Goal: Task Accomplishment & Management: Use online tool/utility

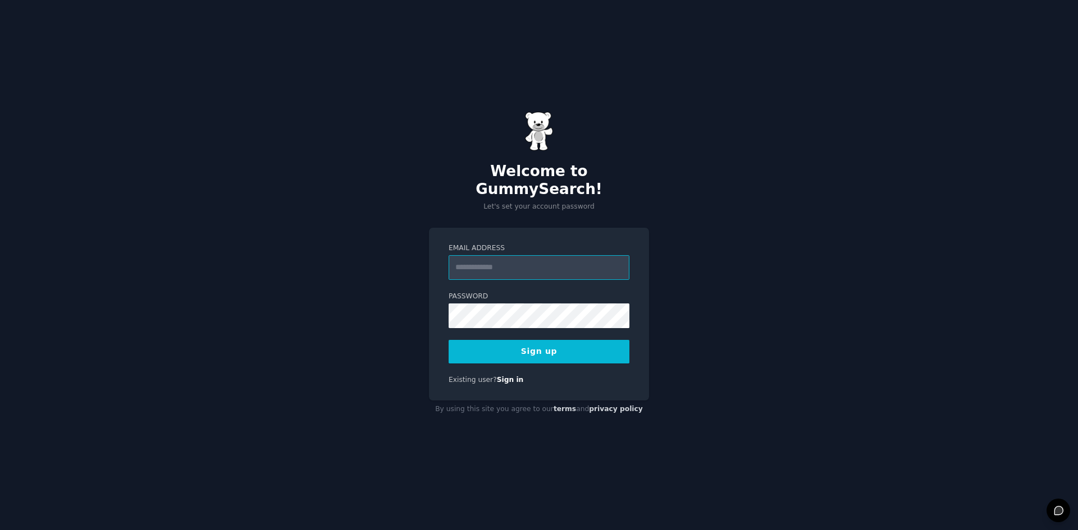
click at [505, 262] on input "Email Address" at bounding box center [538, 267] width 181 height 25
type input "**********"
click at [435, 290] on div "**********" at bounding box center [539, 314] width 220 height 173
click at [521, 340] on button "Sign up" at bounding box center [538, 352] width 181 height 24
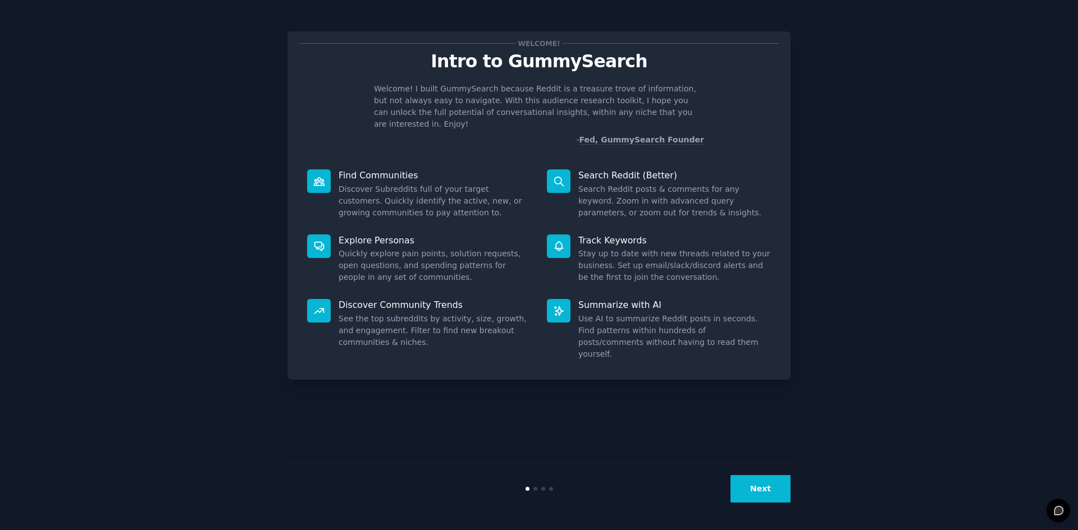
click at [778, 498] on button "Next" at bounding box center [760, 489] width 60 height 28
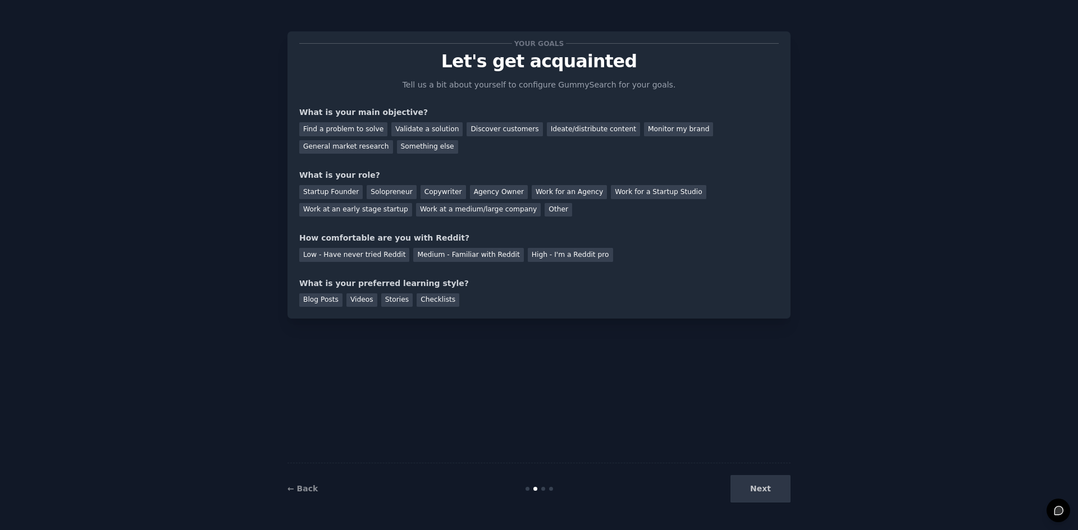
click at [767, 491] on div "Next" at bounding box center [706, 489] width 168 height 28
click at [351, 129] on div "Find a problem to solve" at bounding box center [343, 129] width 88 height 14
click at [488, 191] on div "Agency Owner" at bounding box center [499, 192] width 58 height 14
click at [370, 253] on div "Low - Have never tried Reddit" at bounding box center [354, 255] width 110 height 14
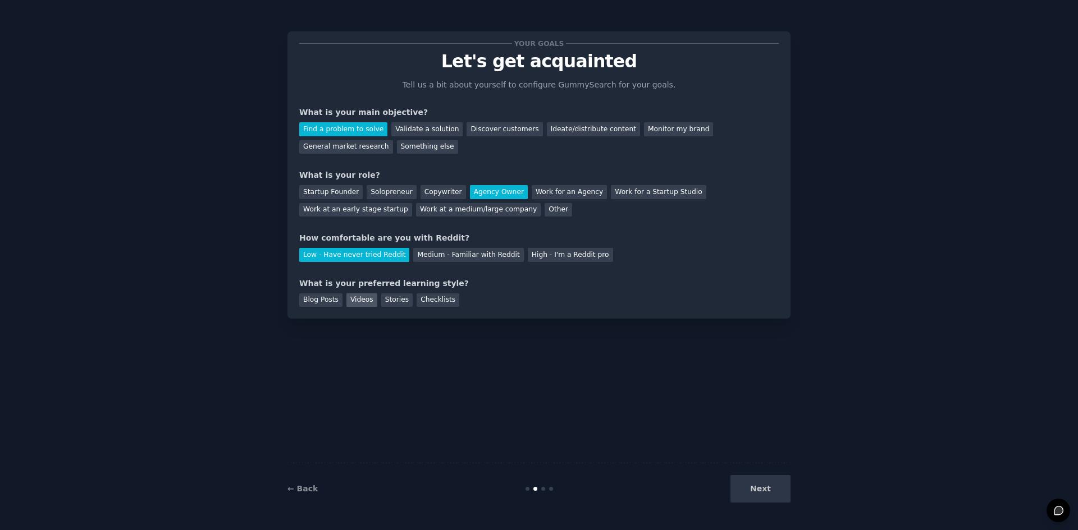
click at [358, 301] on div "Videos" at bounding box center [361, 301] width 31 height 14
click at [761, 492] on button "Next" at bounding box center [760, 489] width 60 height 28
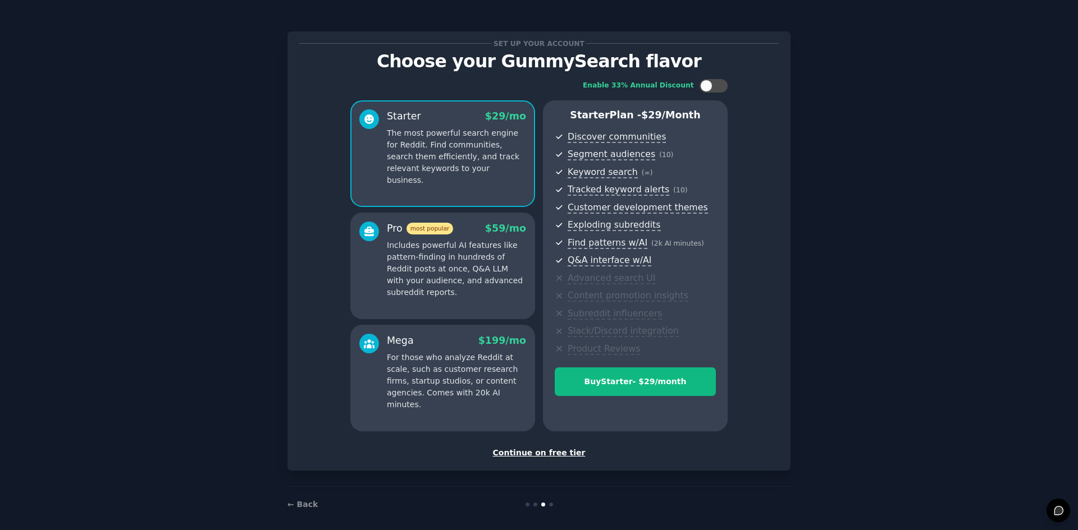
click at [553, 454] on div "Continue on free tier" at bounding box center [538, 453] width 479 height 12
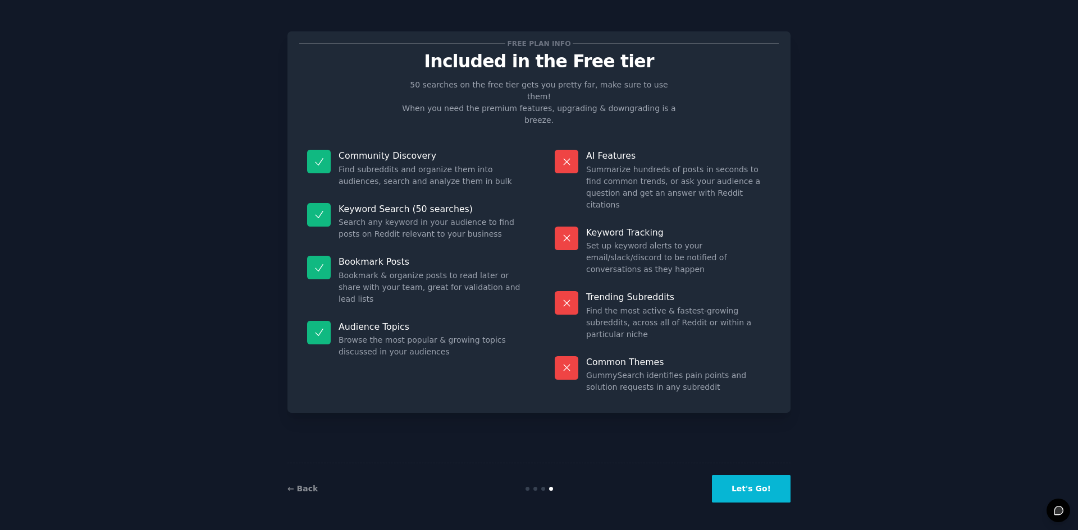
click at [761, 489] on button "Let's Go!" at bounding box center [751, 489] width 79 height 28
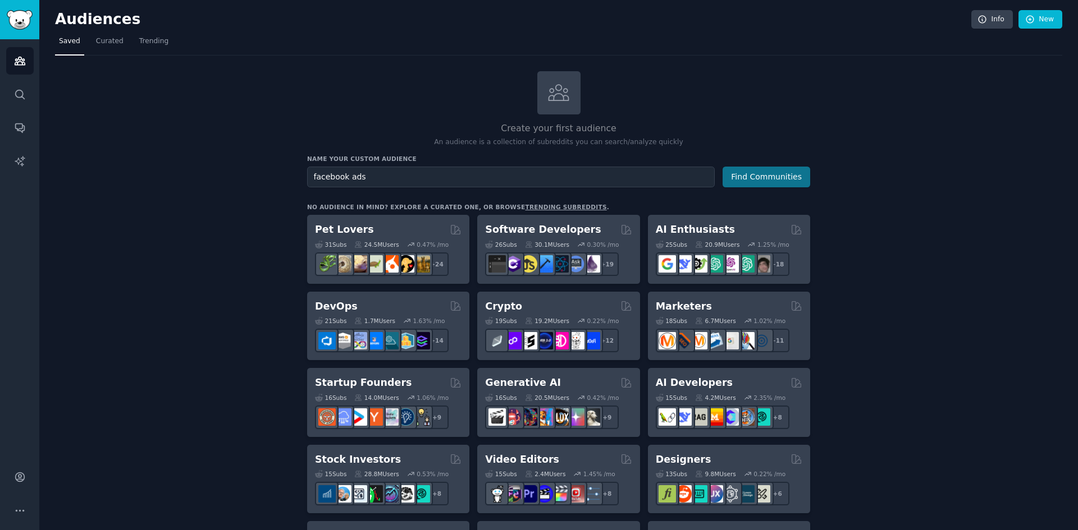
type input "facebook ads"
click at [732, 176] on button "Find Communities" at bounding box center [766, 177] width 88 height 21
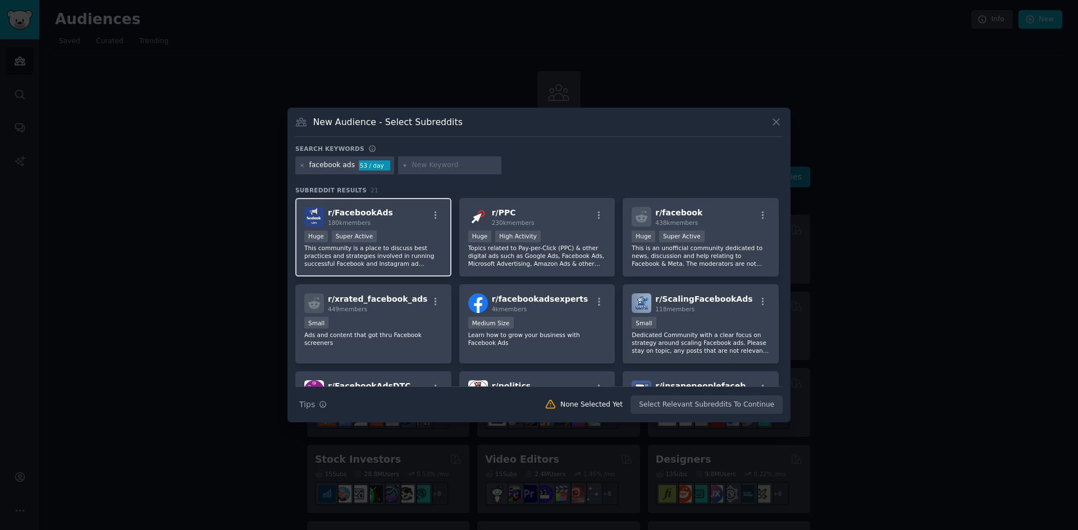
click at [406, 248] on p "This community is a place to discuss best practices and strategies involved in …" at bounding box center [373, 256] width 138 height 24
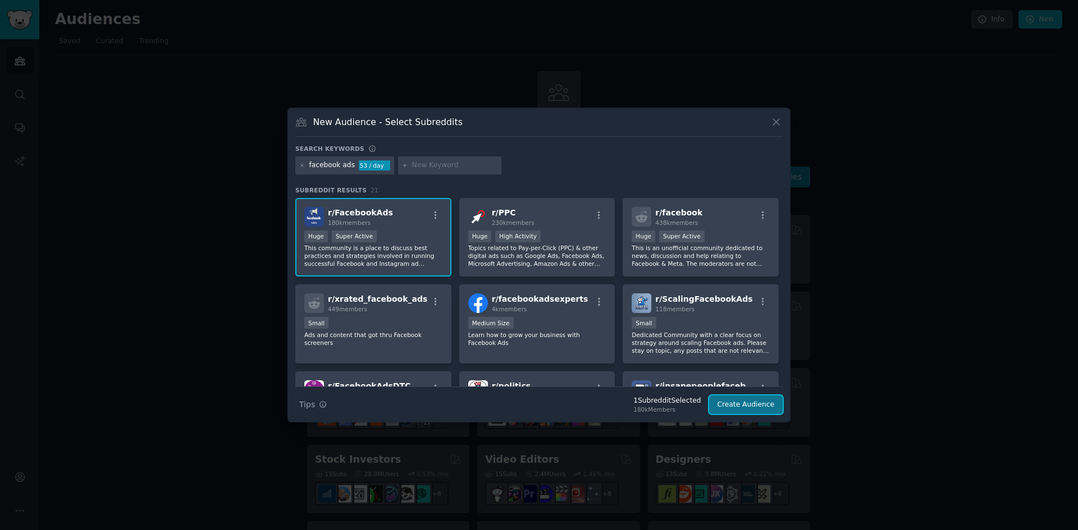
click at [750, 404] on button "Create Audience" at bounding box center [746, 405] width 74 height 19
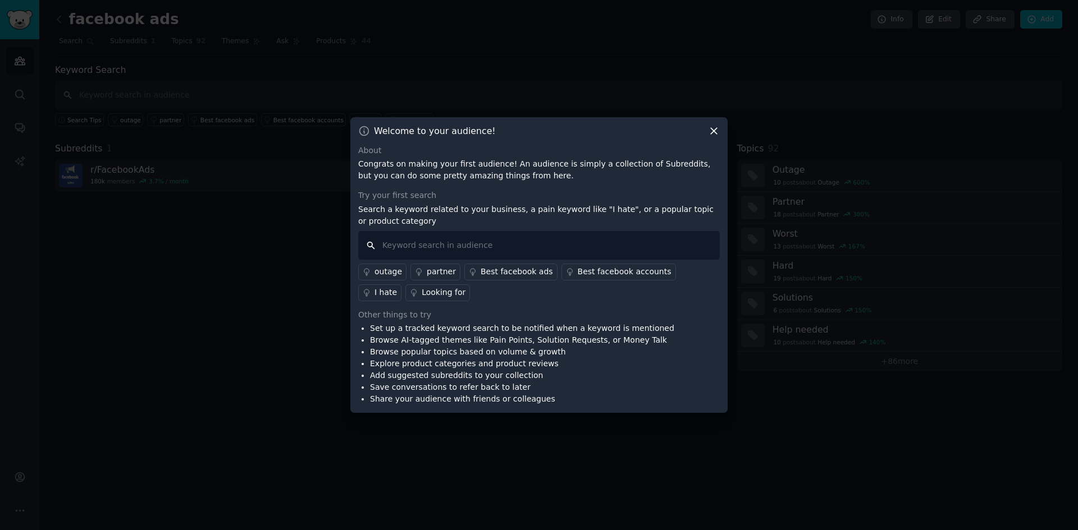
click at [446, 244] on input "text" at bounding box center [538, 245] width 361 height 29
type input "im confused"
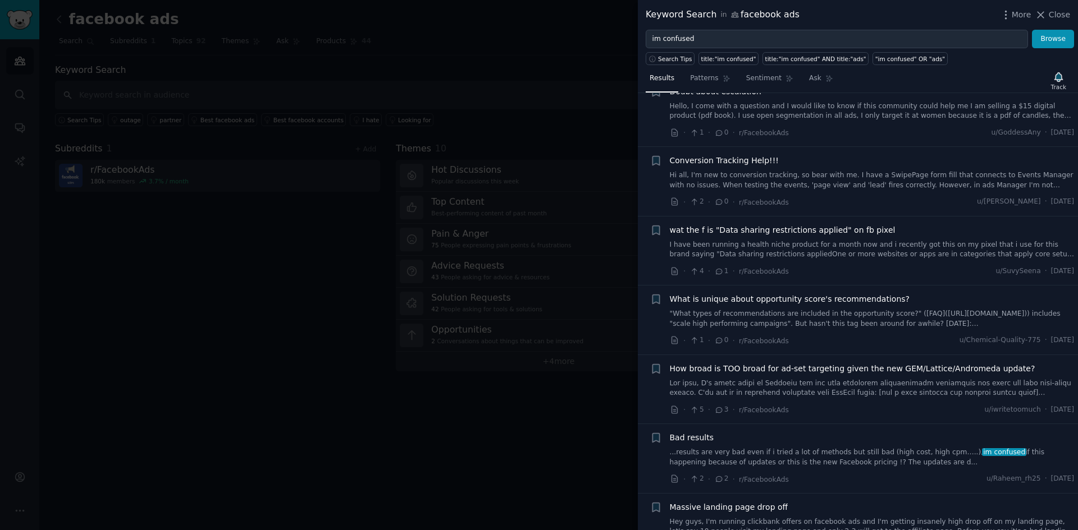
scroll to position [561, 0]
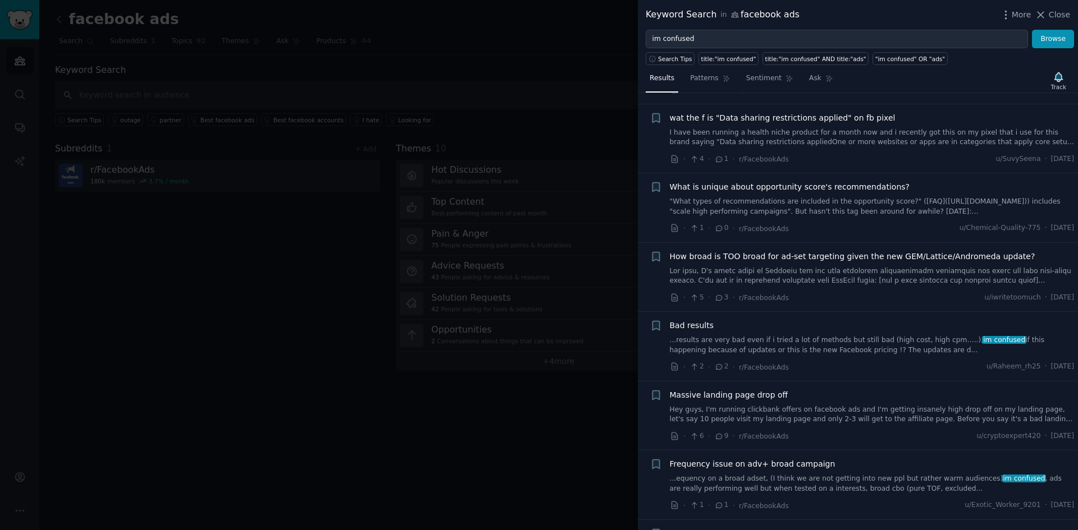
click at [801, 270] on link at bounding box center [872, 277] width 405 height 20
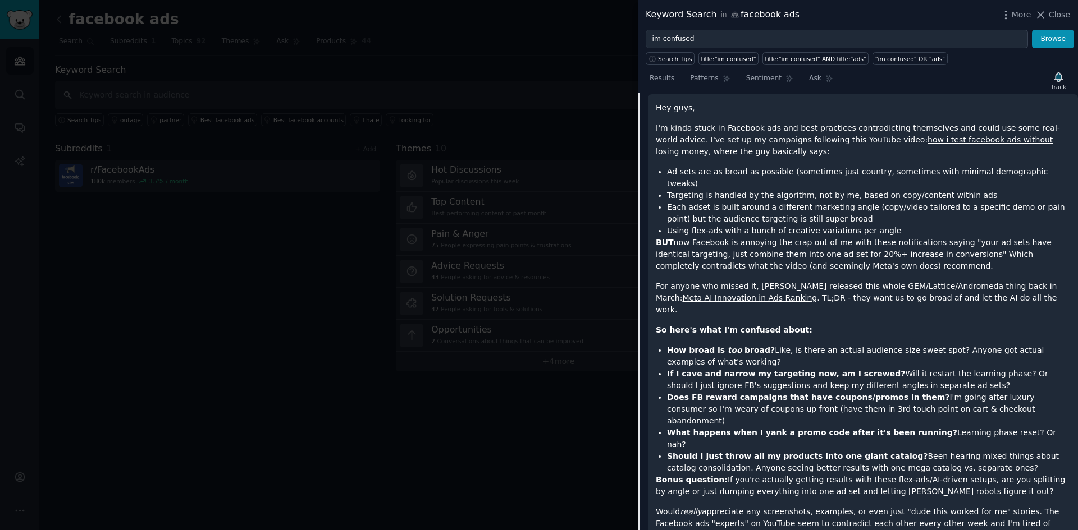
scroll to position [711, 0]
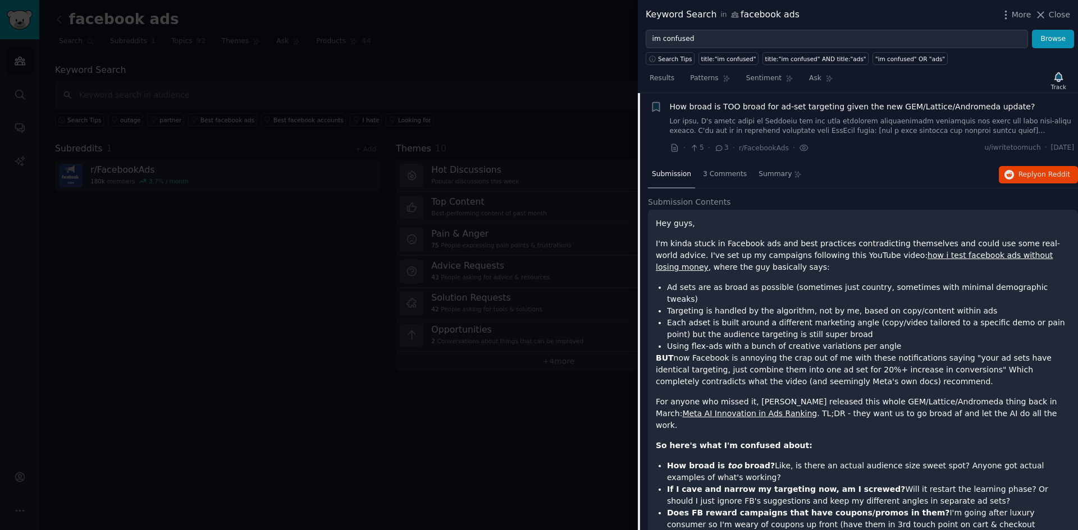
click at [961, 256] on link "how i test facebook ads without losing money" at bounding box center [854, 261] width 397 height 21
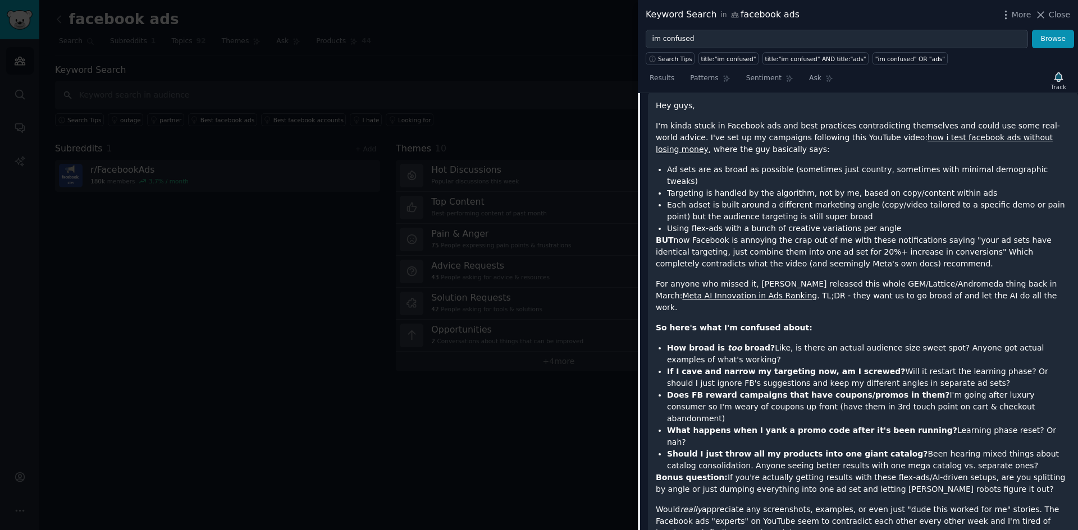
scroll to position [767, 0]
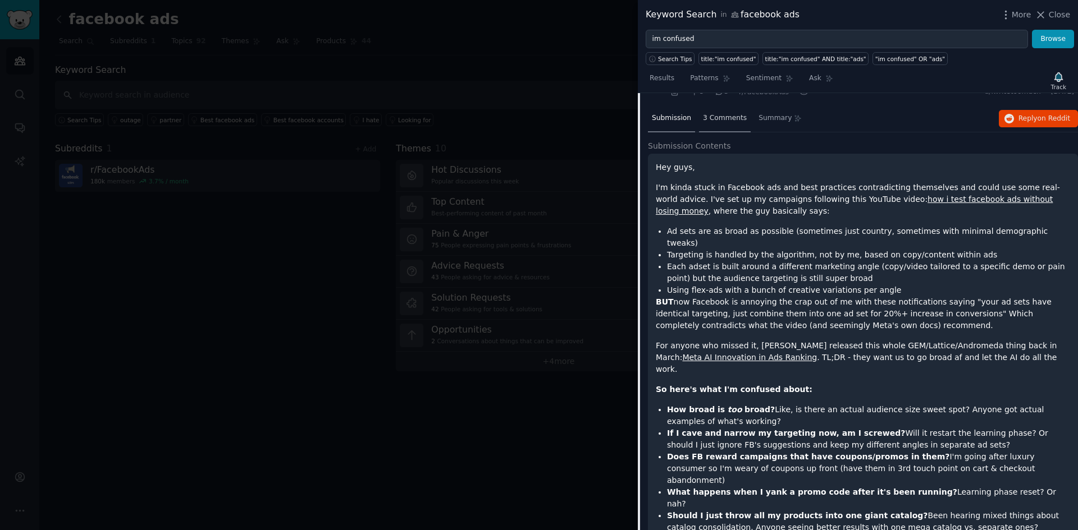
click at [722, 127] on div "3 Comments" at bounding box center [725, 119] width 52 height 27
